Goal: Obtain resource: Obtain resource

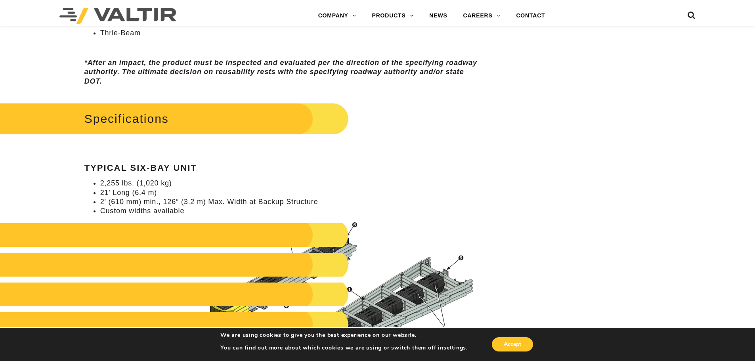
scroll to position [673, 0]
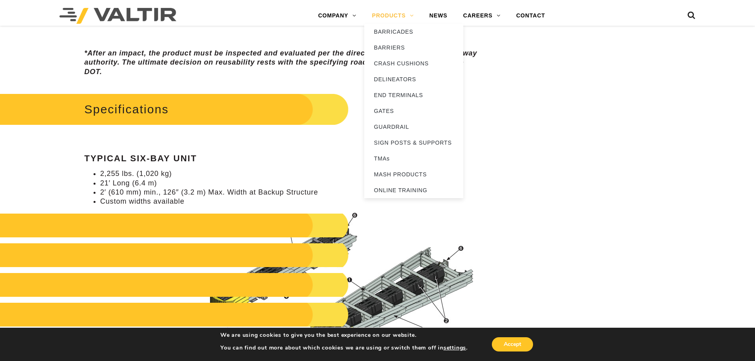
click at [410, 15] on link "PRODUCTS" at bounding box center [392, 16] width 57 height 16
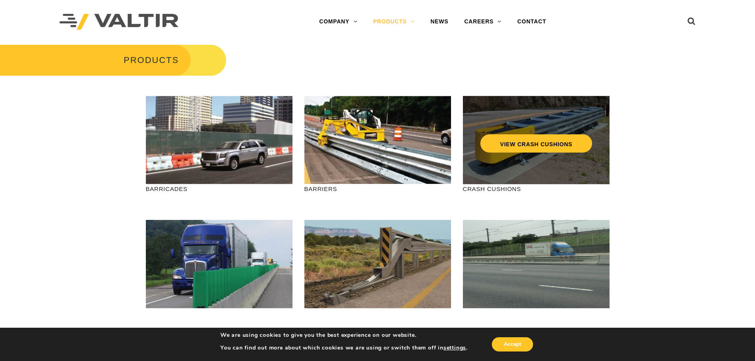
click at [500, 174] on div "VIEW CRASH CUSHIONS" at bounding box center [536, 140] width 147 height 88
click at [514, 145] on link "VIEW CRASH CUSHIONS" at bounding box center [536, 143] width 112 height 18
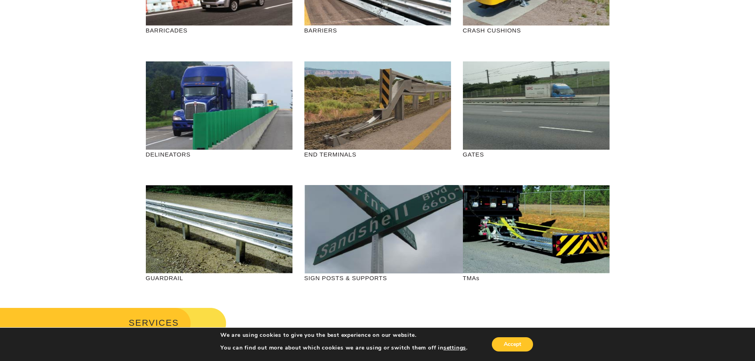
scroll to position [198, 0]
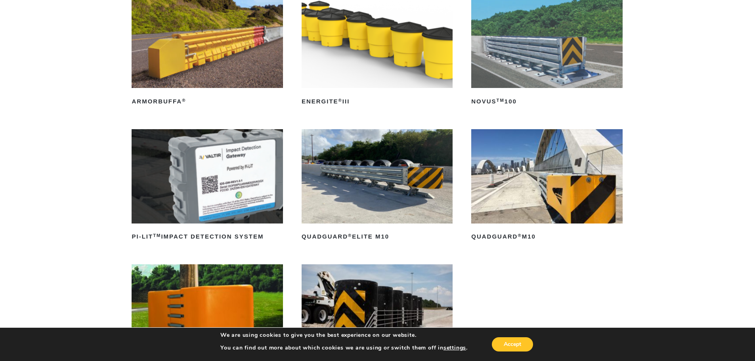
scroll to position [119, 0]
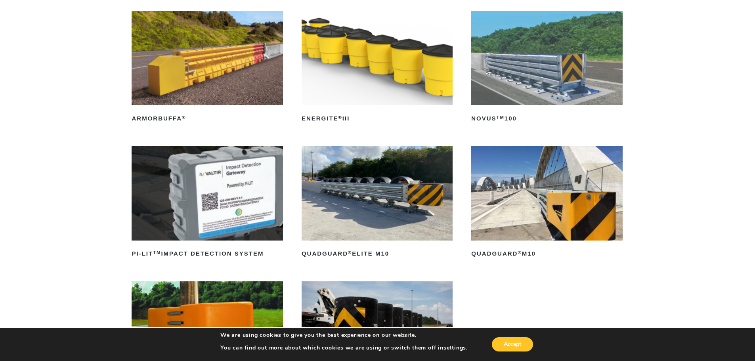
click at [371, 193] on img at bounding box center [376, 193] width 151 height 94
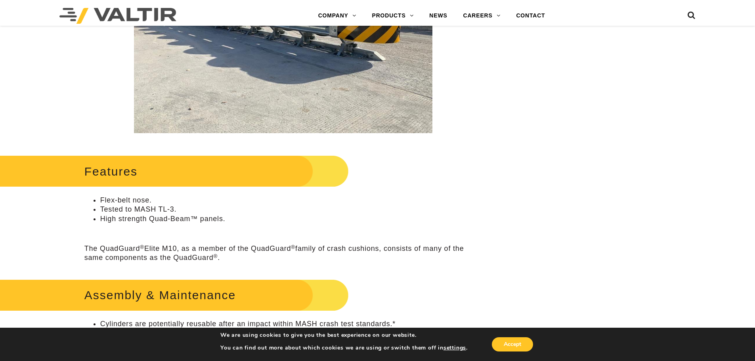
scroll to position [79, 0]
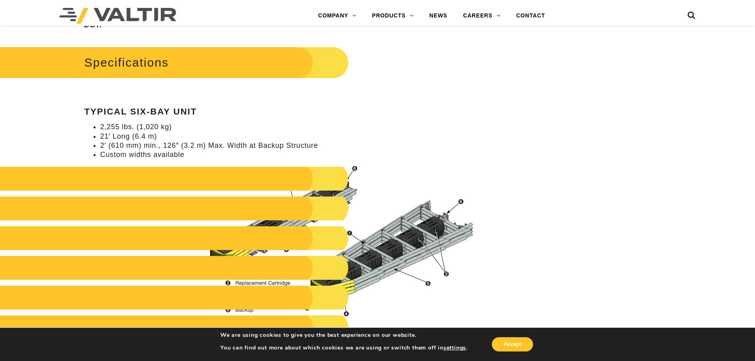
scroll to position [673, 0]
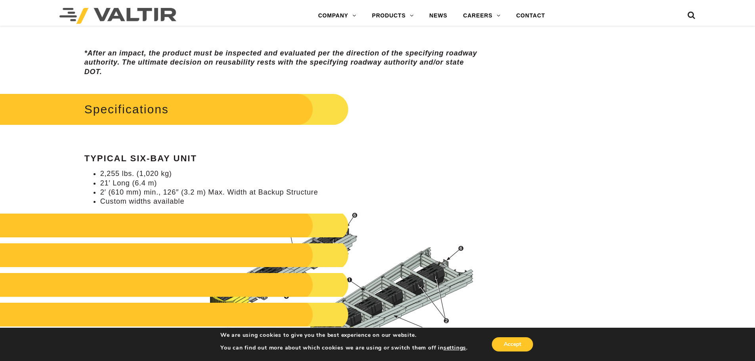
click at [492, 128] on div "**********" at bounding box center [283, 295] width 440 height 1781
click at [351, 248] on img at bounding box center [339, 287] width 284 height 151
click at [332, 250] on h2 at bounding box center [160, 255] width 378 height 24
click at [331, 217] on h2 at bounding box center [160, 226] width 378 height 24
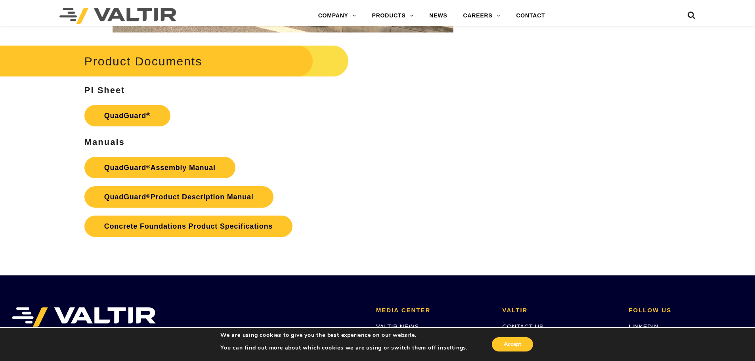
scroll to position [1598, 0]
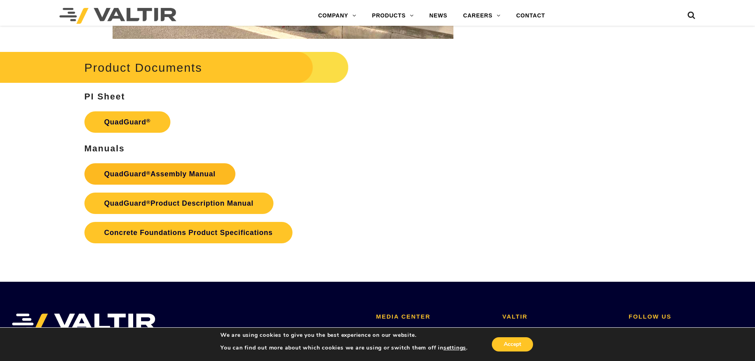
click at [153, 175] on link "QuadGuard ® Assembly Manual" at bounding box center [159, 173] width 151 height 21
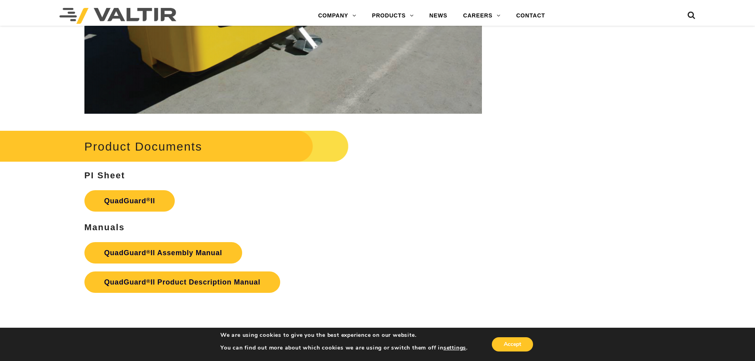
scroll to position [1505, 0]
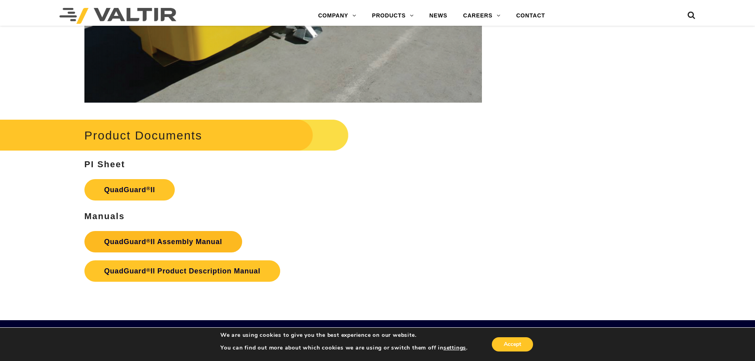
click at [146, 238] on strong "QuadGuard ® II Assembly Manual" at bounding box center [163, 242] width 118 height 8
